Goal: Transaction & Acquisition: Book appointment/travel/reservation

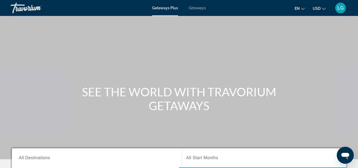
click at [194, 8] on span "Getaways" at bounding box center [196, 8] width 17 height 4
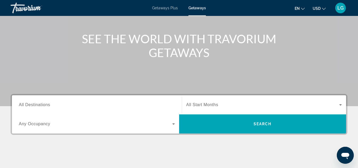
click at [56, 107] on div "Search widget" at bounding box center [97, 104] width 156 height 15
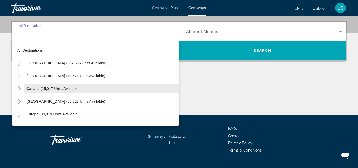
scroll to position [103, 0]
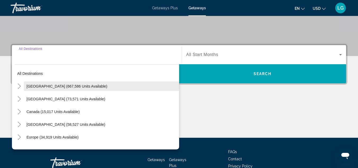
click at [47, 86] on span "[GEOGRAPHIC_DATA] (667,586 units available)" at bounding box center [66, 86] width 81 height 4
type input "**********"
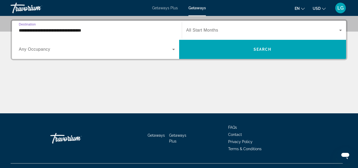
scroll to position [129, 0]
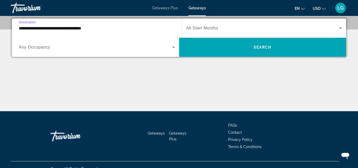
click at [212, 28] on span "All Start Months" at bounding box center [202, 28] width 32 height 4
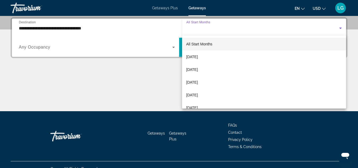
click at [214, 46] on mat-option "All Start Months" at bounding box center [264, 44] width 164 height 13
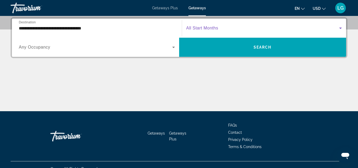
click at [27, 48] on span "Any Occupancy" at bounding box center [34, 47] width 31 height 4
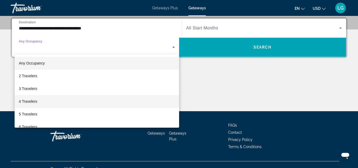
click at [33, 102] on span "4 Travelers" at bounding box center [28, 101] width 18 height 6
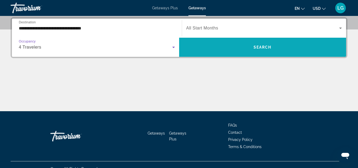
click at [276, 49] on span "Search widget" at bounding box center [262, 47] width 167 height 13
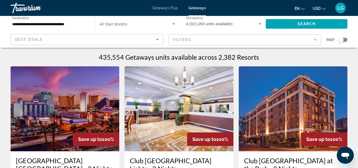
drag, startPoint x: 314, startPoint y: 39, endPoint x: 312, endPoint y: 38, distance: 3.0
click at [312, 38] on mat-form-field "Filters" at bounding box center [244, 39] width 152 height 11
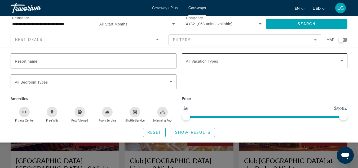
click at [317, 63] on span "Search widget" at bounding box center [263, 60] width 155 height 6
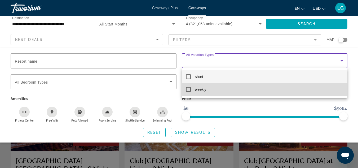
click at [188, 91] on mat-pseudo-checkbox at bounding box center [188, 89] width 5 height 5
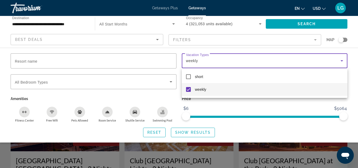
click at [195, 133] on div at bounding box center [179, 84] width 358 height 168
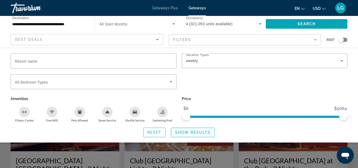
click at [198, 134] on span "Search widget" at bounding box center [192, 132] width 43 height 13
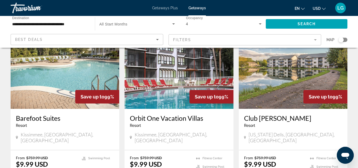
scroll to position [712, 0]
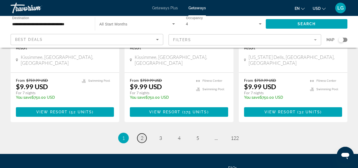
click at [141, 135] on span "2" at bounding box center [142, 138] width 3 height 6
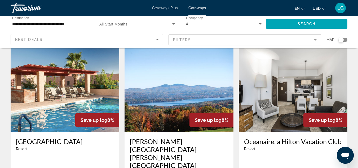
scroll to position [238, 0]
